Goal: Task Accomplishment & Management: Complete application form

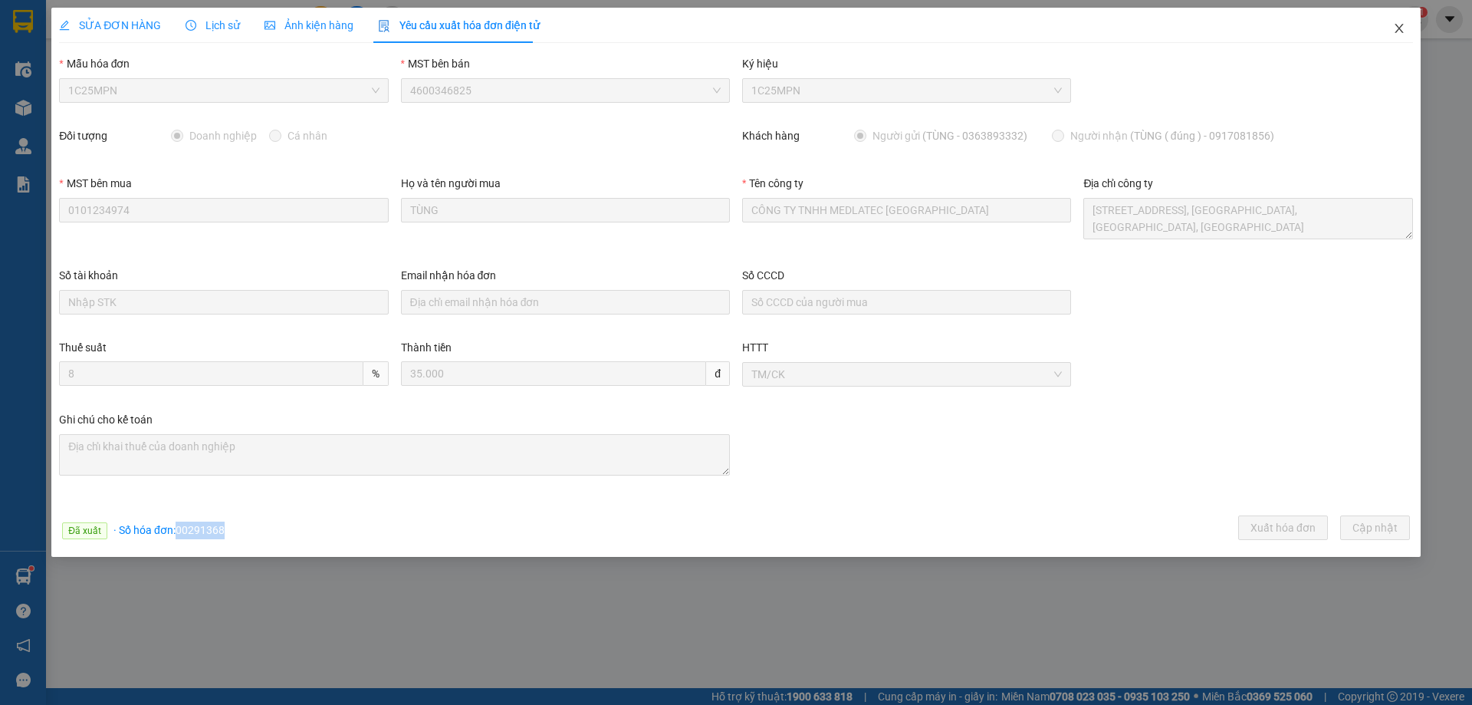
drag, startPoint x: 1400, startPoint y: 30, endPoint x: 0, endPoint y: 71, distance: 1400.9
click at [1398, 30] on icon "close" at bounding box center [1399, 28] width 12 height 12
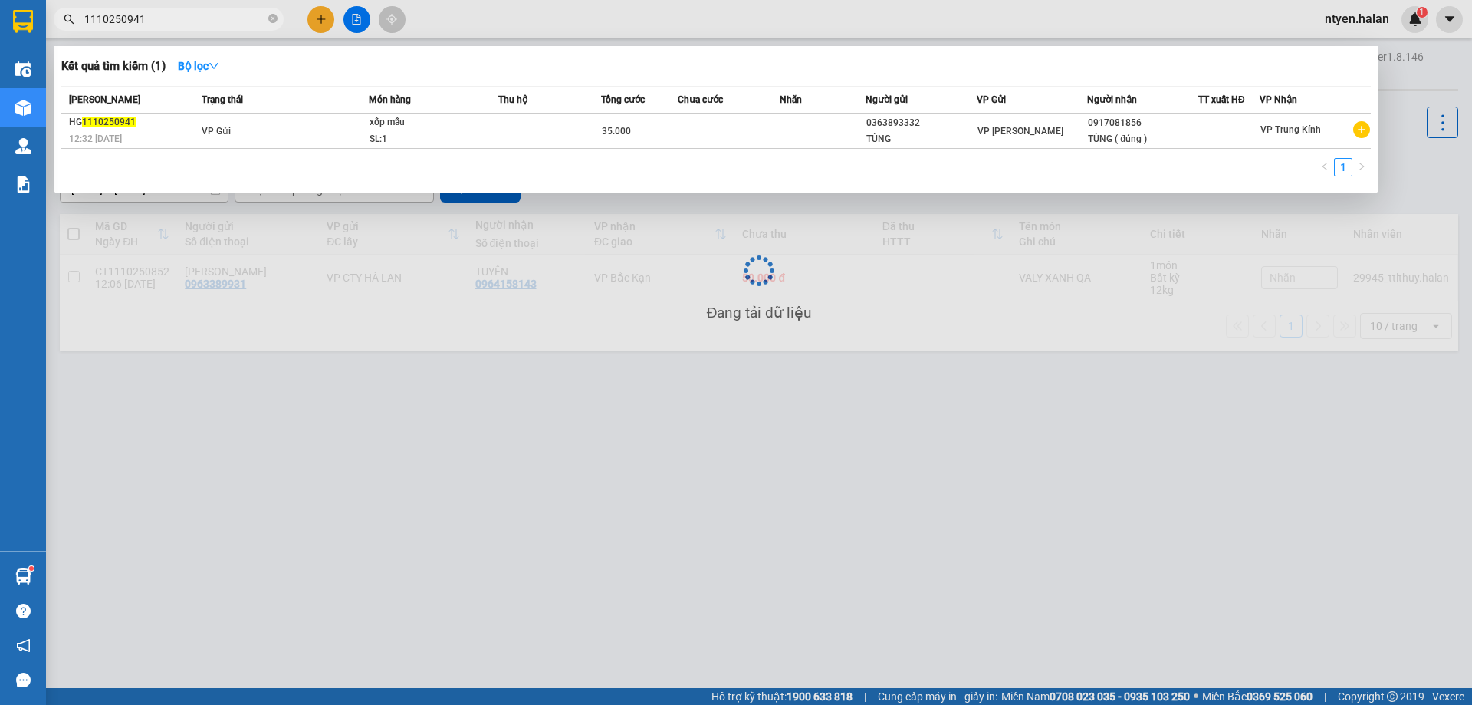
click at [162, 21] on input "1110250941" at bounding box center [174, 19] width 181 height 17
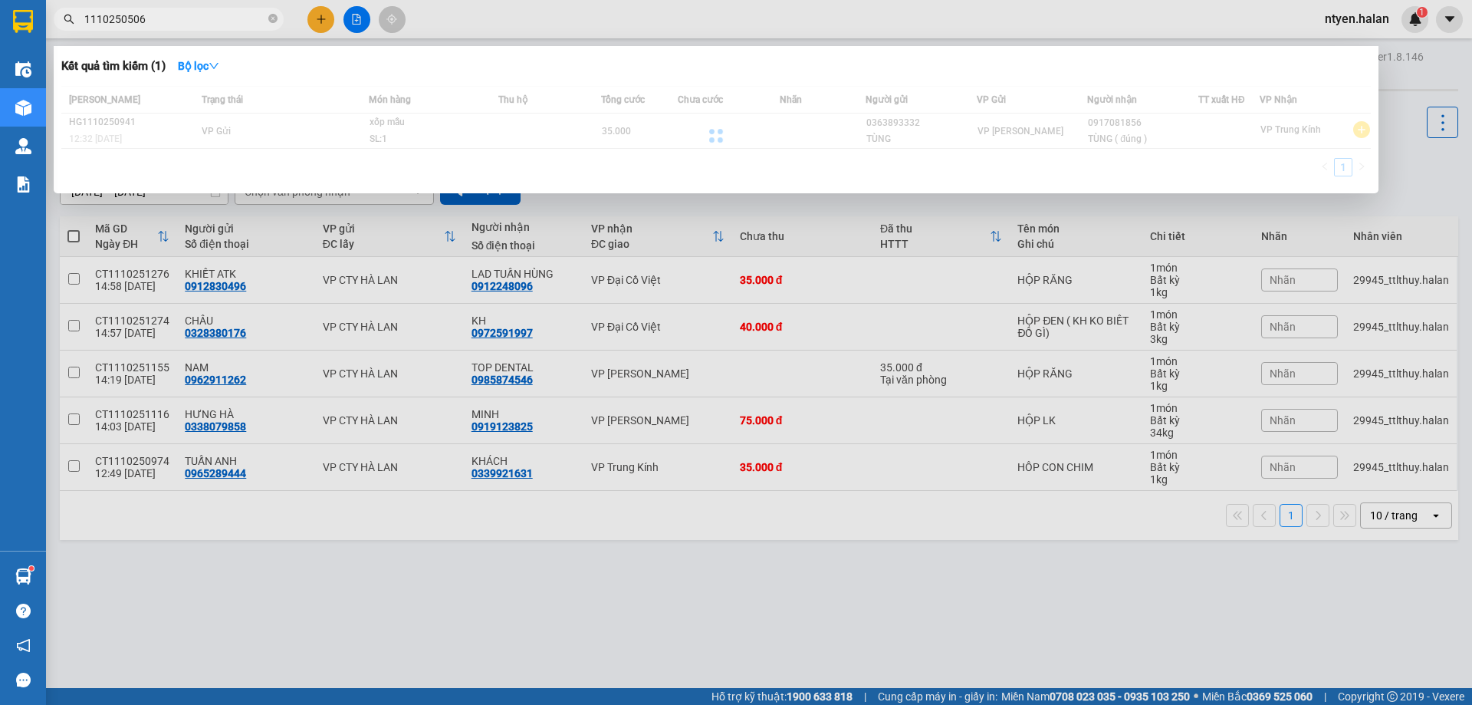
type input "1110250506"
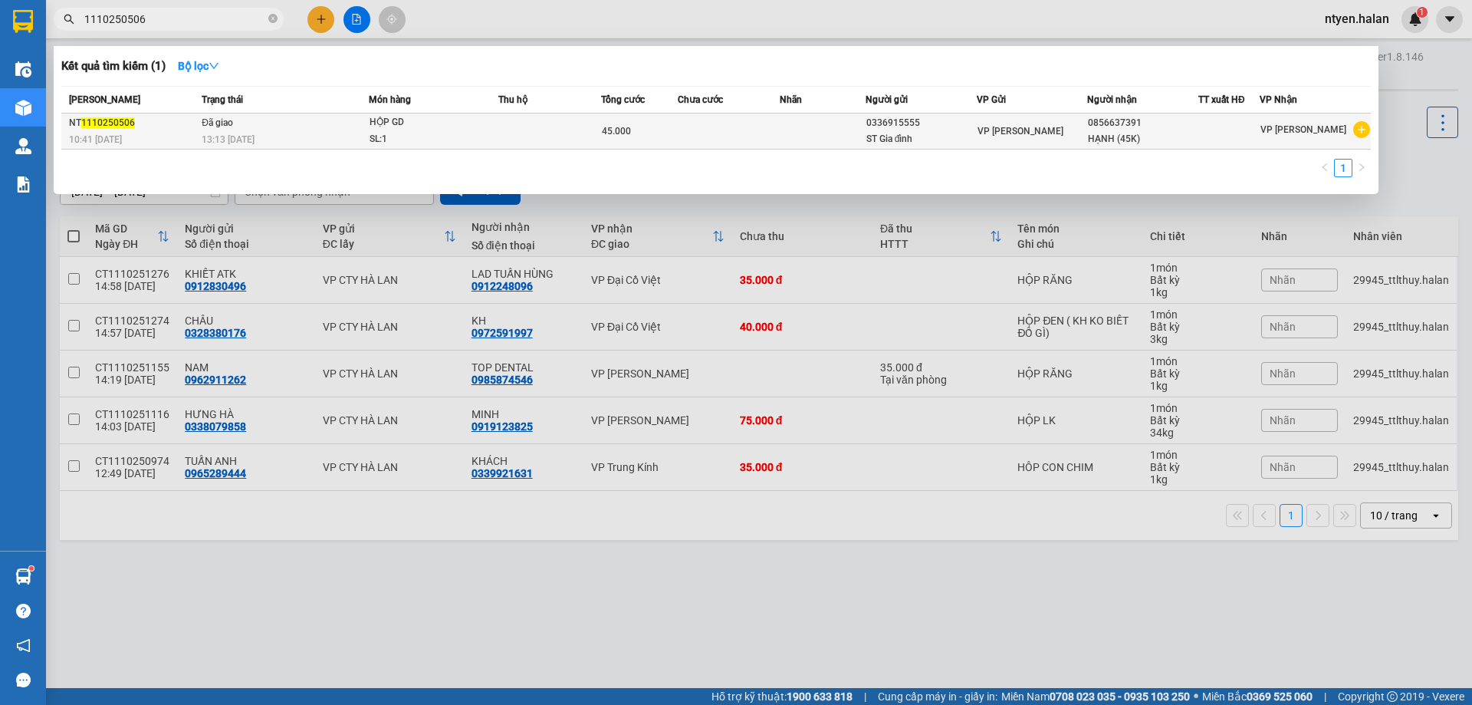
click at [243, 128] on td "Đã giao 13:13 [DATE]" at bounding box center [283, 131] width 171 height 36
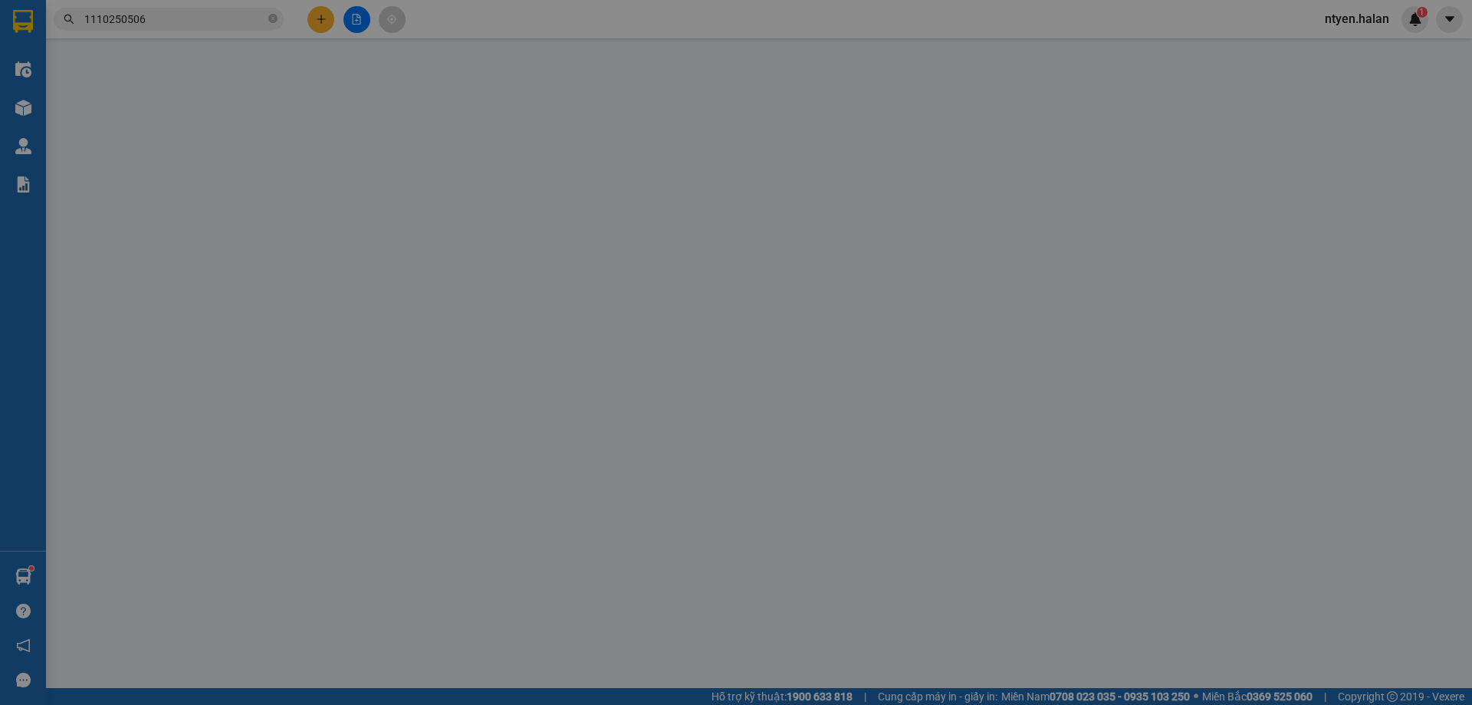
type input "0336915555"
type input "ST Gia đình"
type input "0856637391"
type input "HẠNH (45K)"
type input "0"
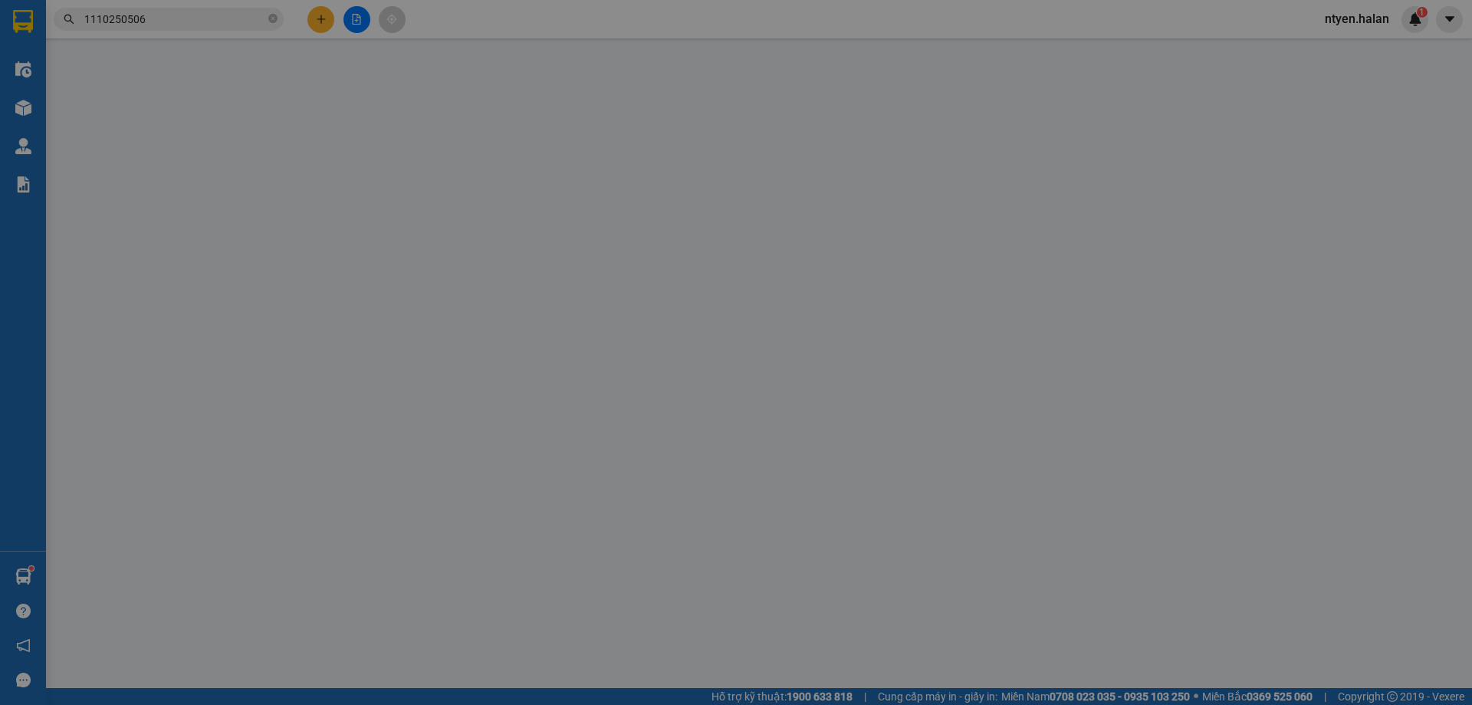
type input "45.000"
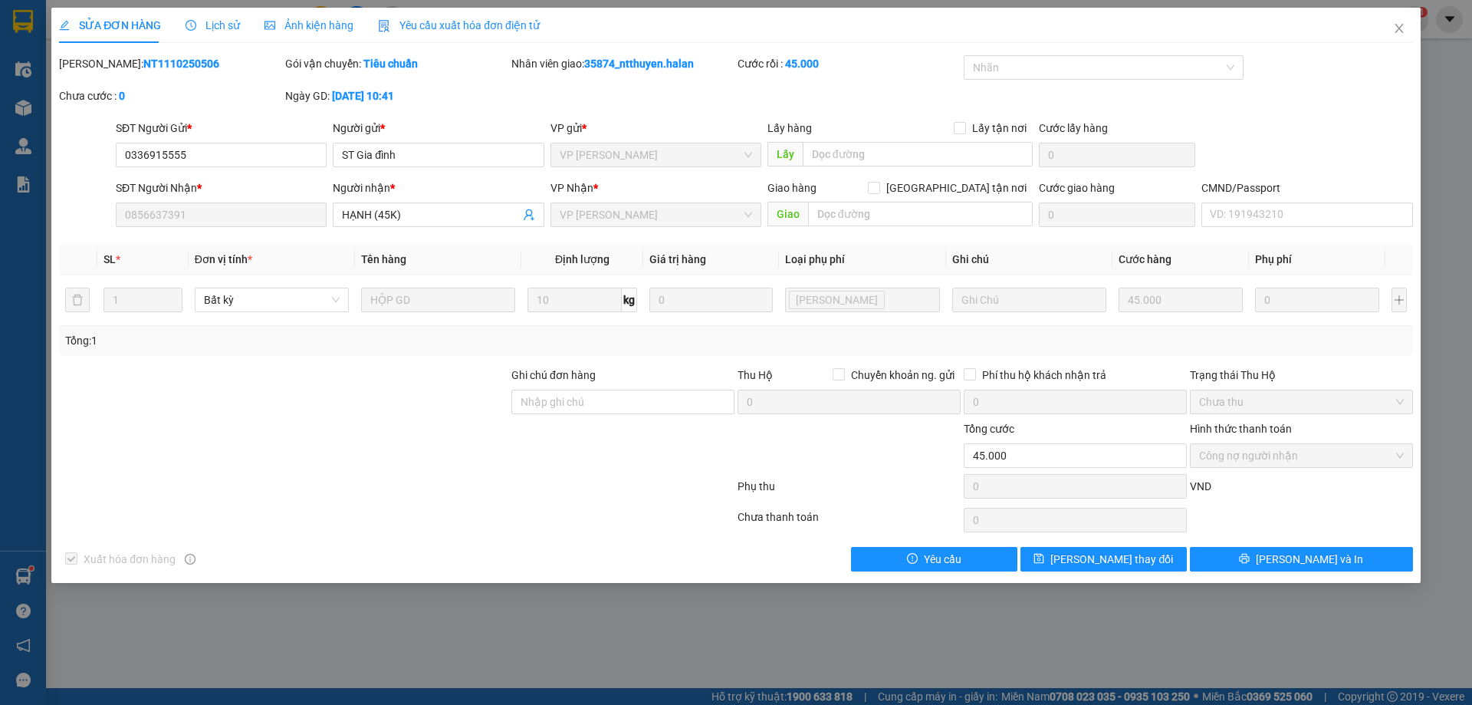
drag, startPoint x: 445, startPoint y: 28, endPoint x: 206, endPoint y: 45, distance: 239.9
click at [444, 25] on span "Yêu cầu xuất hóa đơn điện tử" at bounding box center [459, 25] width 162 height 12
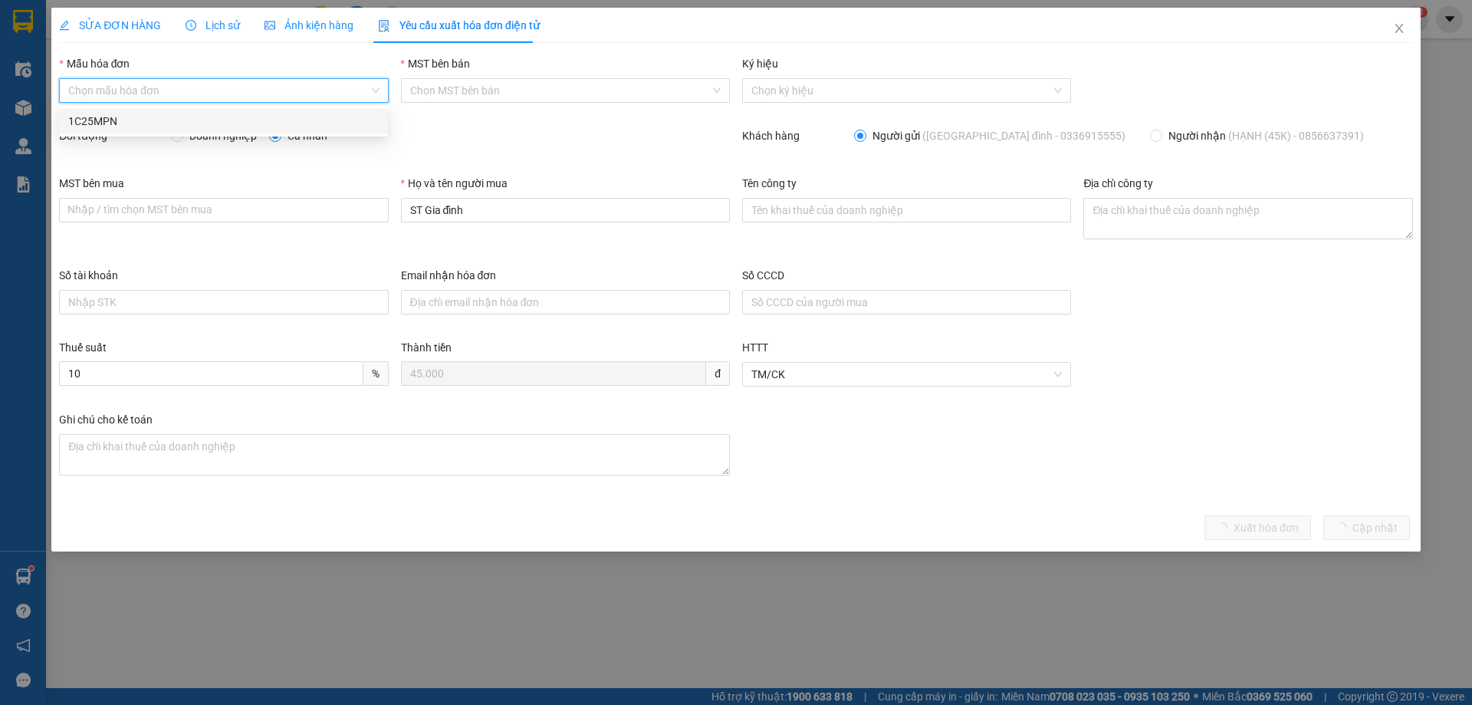
drag, startPoint x: 139, startPoint y: 91, endPoint x: 96, endPoint y: 99, distance: 43.6
click at [136, 90] on input "Mẫu hóa đơn" at bounding box center [218, 90] width 300 height 23
click at [97, 120] on div "1C25MPN" at bounding box center [223, 121] width 311 height 17
type input "8"
click at [176, 140] on input "Doanh nghiệp" at bounding box center [176, 135] width 11 height 11
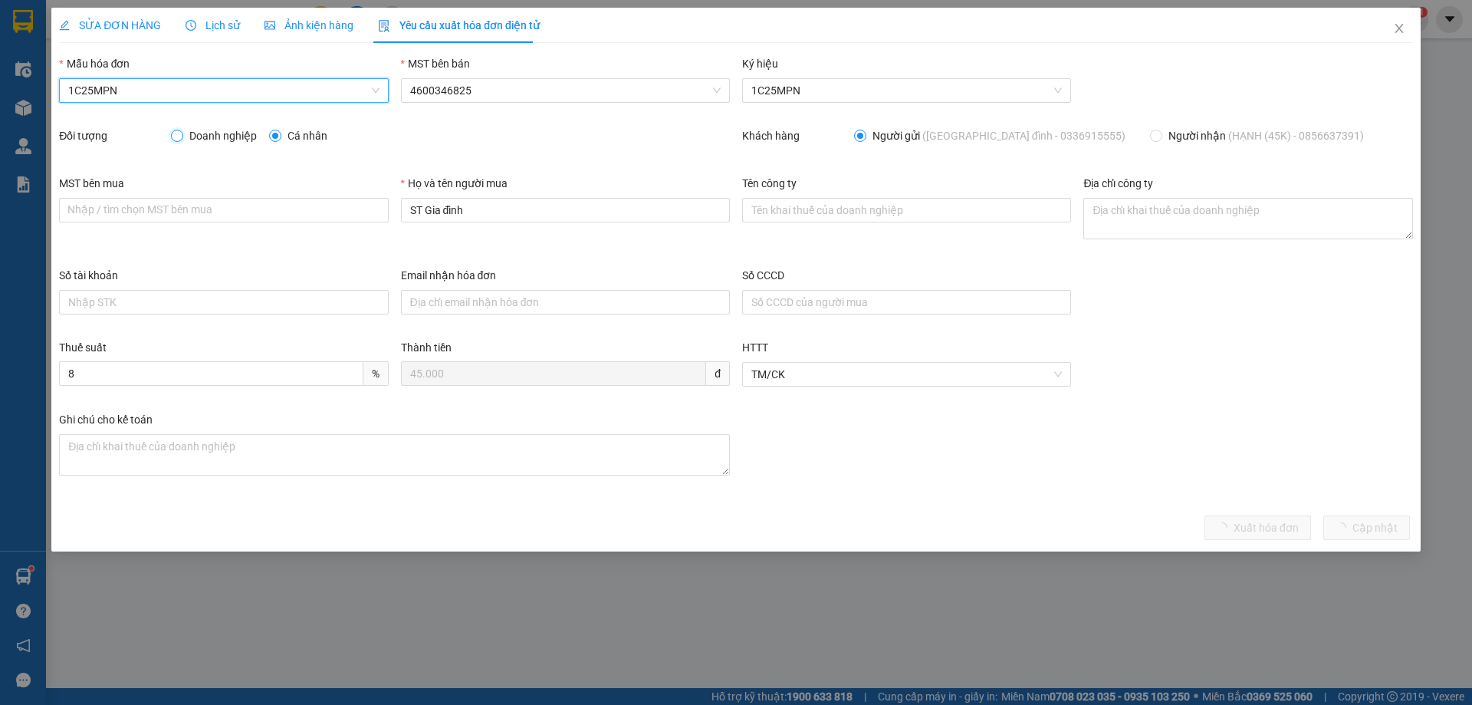
radio input "true"
radio input "false"
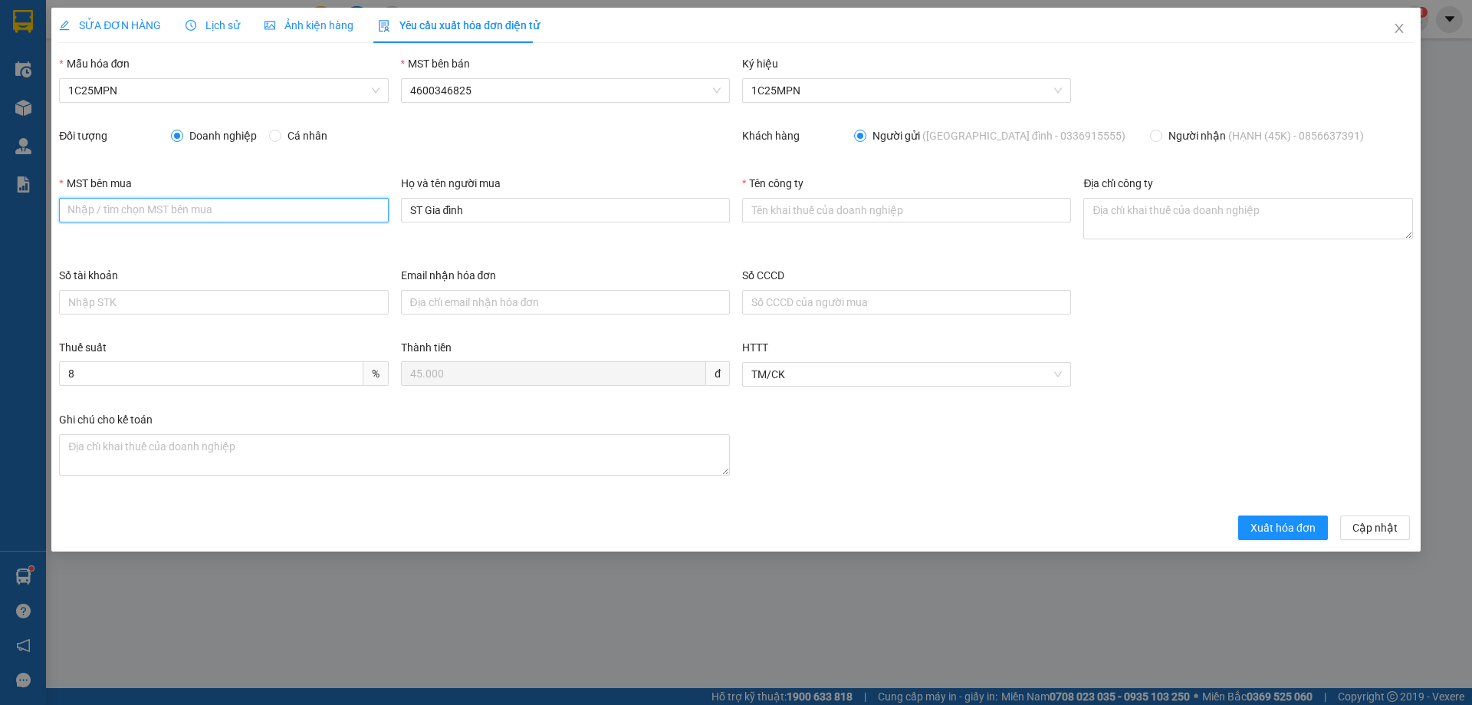
click at [182, 212] on input "MST bên mua" at bounding box center [223, 210] width 329 height 25
paste input "4601606434"
type input "4601606434"
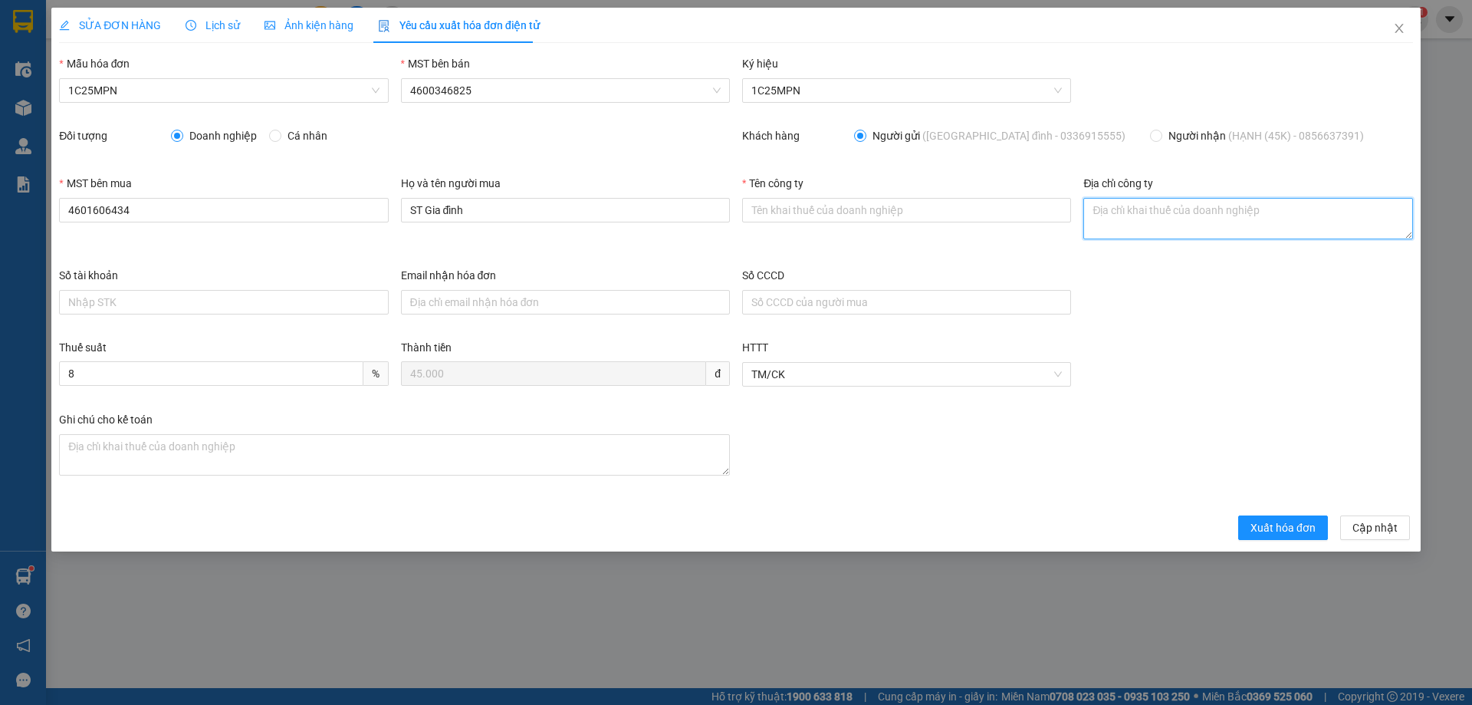
click at [1128, 220] on textarea "Địa chỉ công ty" at bounding box center [1248, 218] width 329 height 41
paste textarea "Số 16, Ngách 52, Ngõ 155, [GEOGRAPHIC_DATA], [GEOGRAPHIC_DATA][PERSON_NAME], Tỉ…"
type textarea "Số 16, Ngách 52, Ngõ 155, [GEOGRAPHIC_DATA], [GEOGRAPHIC_DATA][PERSON_NAME], Tỉ…"
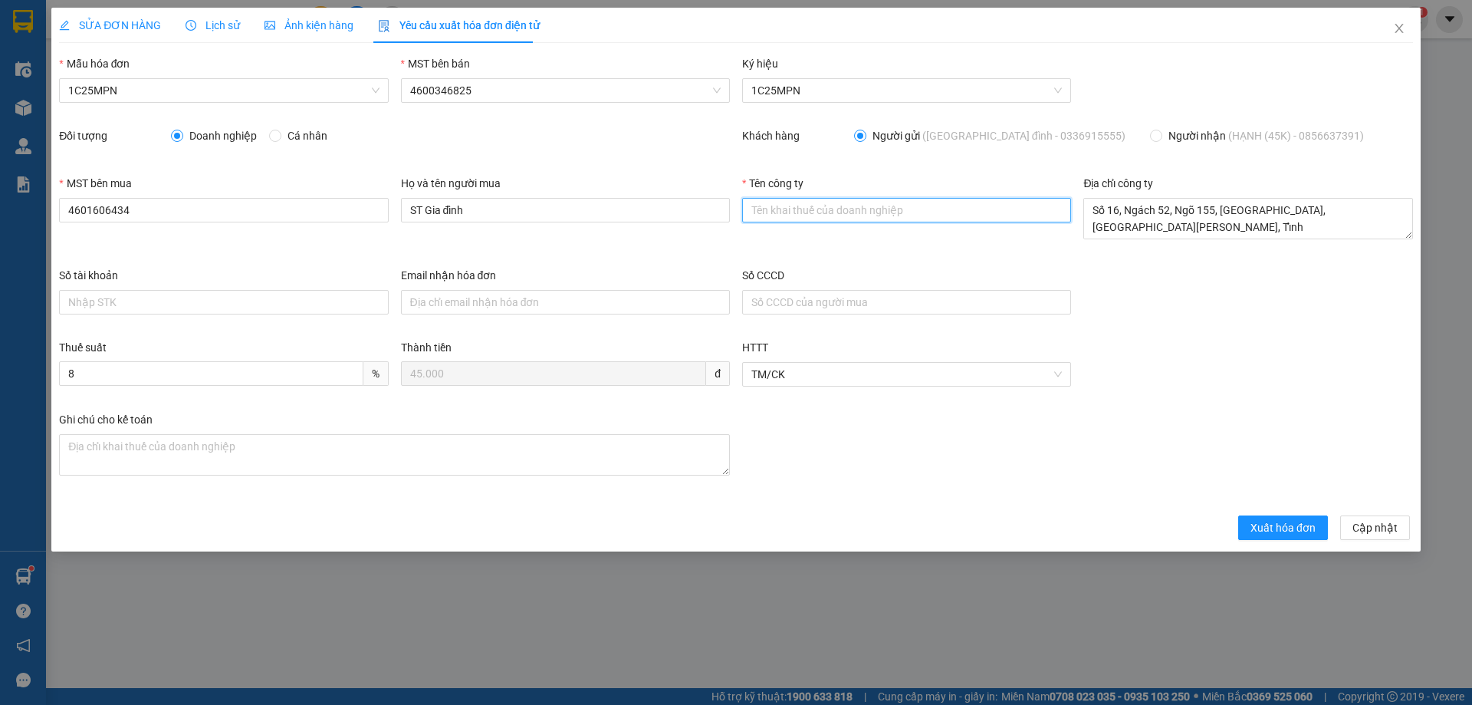
click at [766, 214] on input "Tên công ty" at bounding box center [906, 210] width 329 height 25
paste input "CÔNG TY TNHH VBTECH [GEOGRAPHIC_DATA]"
type input "CÔNG TY TNHH VBTECH [GEOGRAPHIC_DATA]"
click at [120, 27] on span "SỬA ĐƠN HÀNG" at bounding box center [110, 25] width 102 height 12
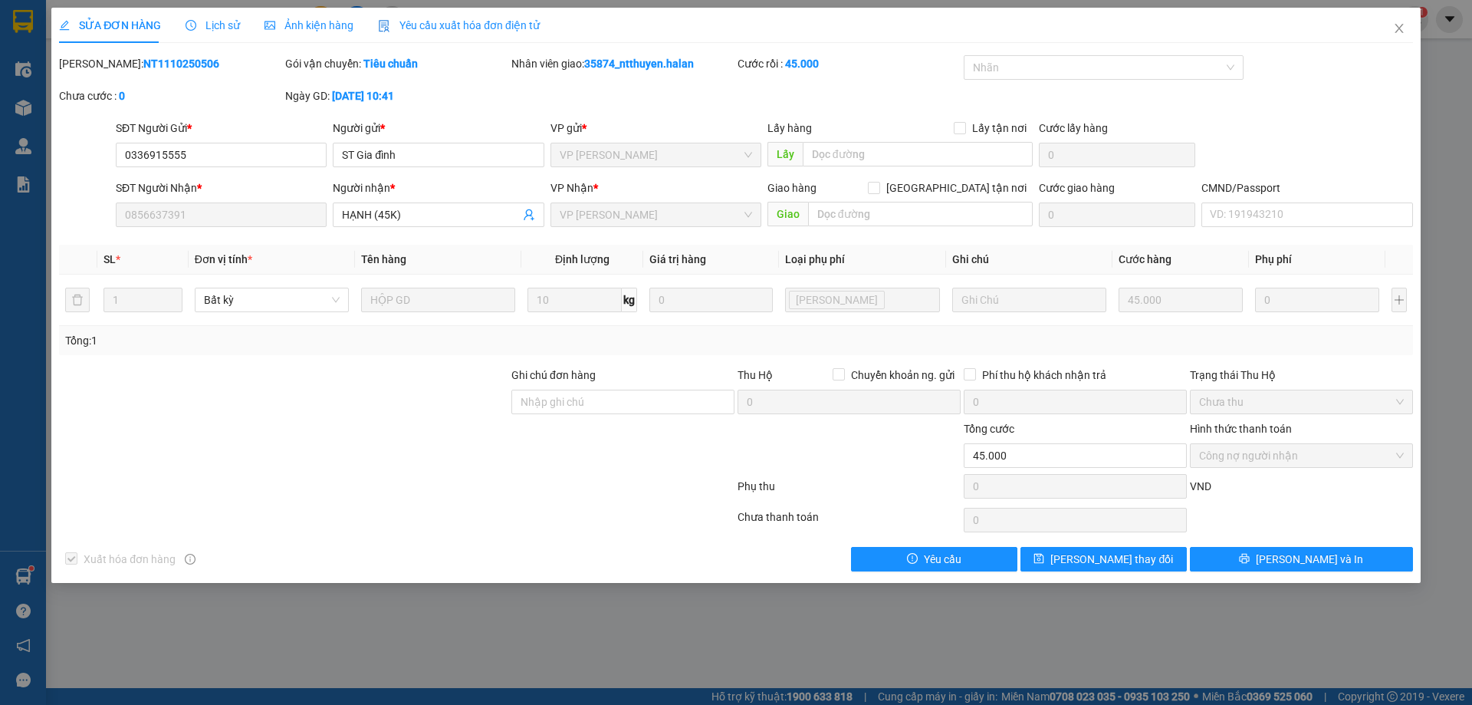
click at [449, 23] on span "Yêu cầu xuất hóa đơn điện tử" at bounding box center [459, 25] width 162 height 12
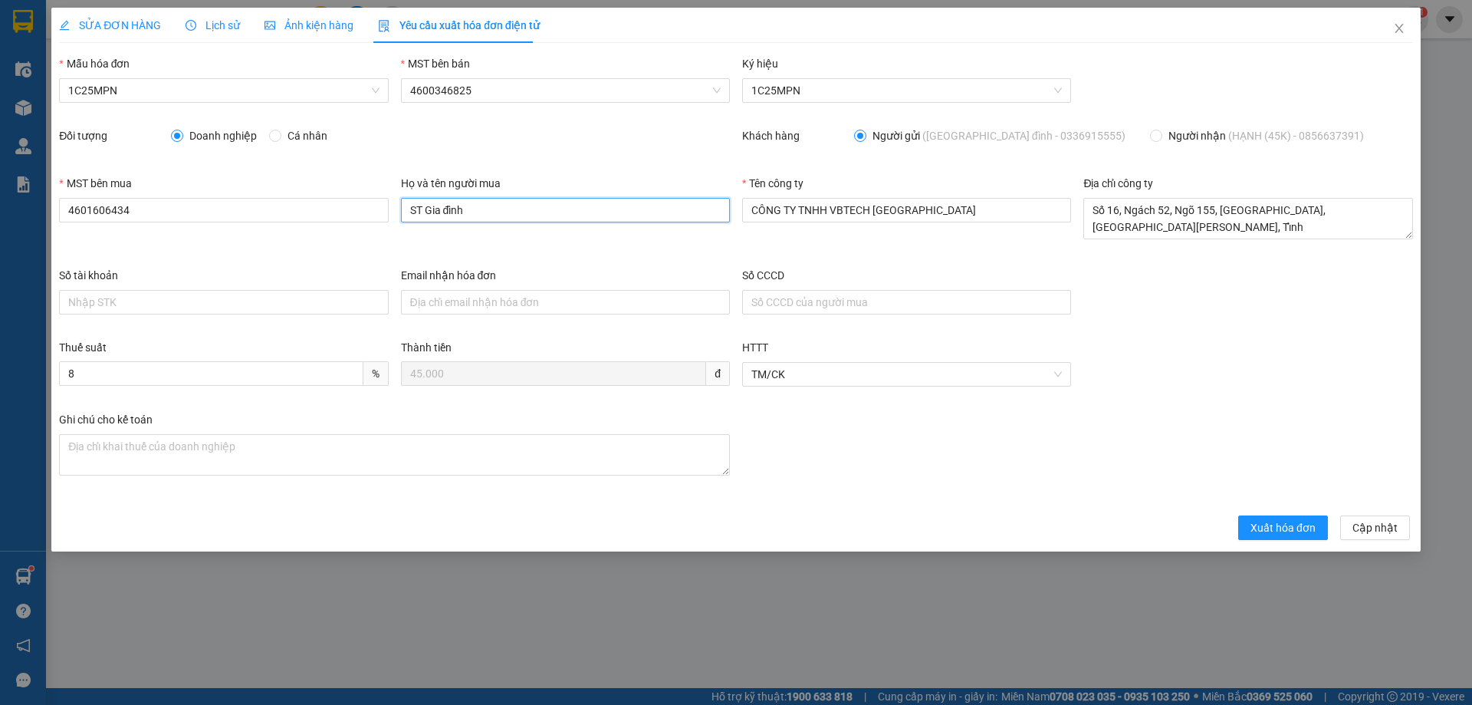
click at [484, 221] on input "ST Gia đình" at bounding box center [565, 210] width 329 height 25
type input "S"
type input "HẠNH (45K)"
click at [1281, 535] on span "Xuất hóa đơn" at bounding box center [1283, 527] width 65 height 17
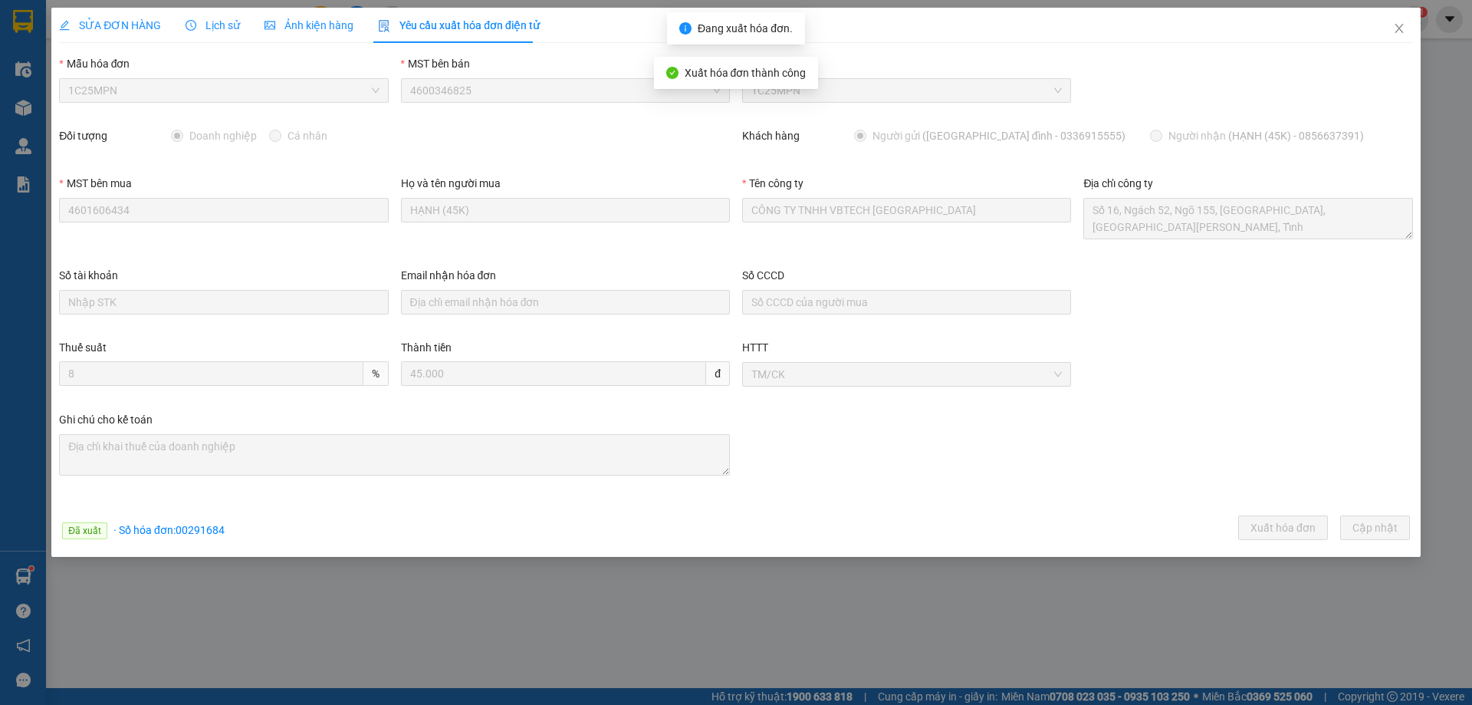
click at [192, 533] on span "· Số hóa đơn: 00291684" at bounding box center [168, 530] width 111 height 12
copy span "00291684"
drag, startPoint x: 1396, startPoint y: 35, endPoint x: 1245, endPoint y: 5, distance: 153.1
click at [1396, 34] on icon "close" at bounding box center [1399, 28] width 12 height 12
